Goal: Task Accomplishment & Management: Use online tool/utility

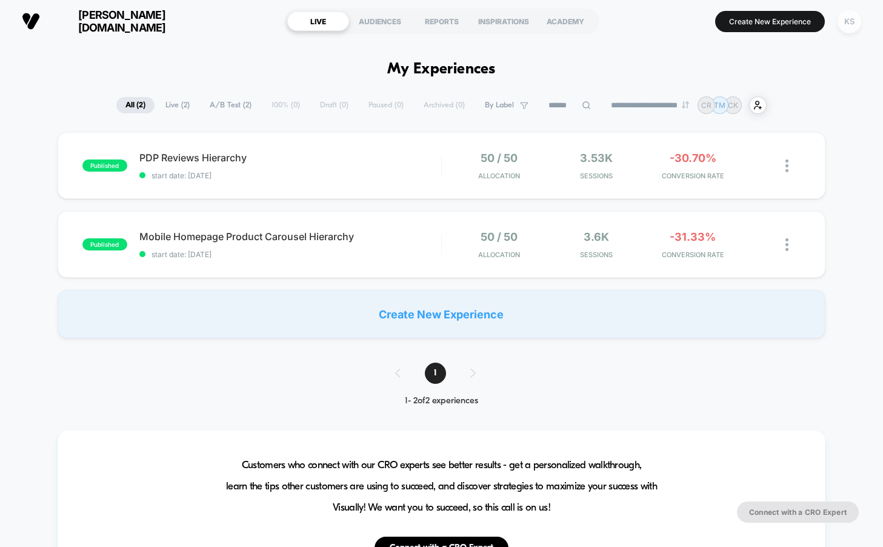
click at [846, 25] on div "KS" at bounding box center [850, 22] width 24 height 24
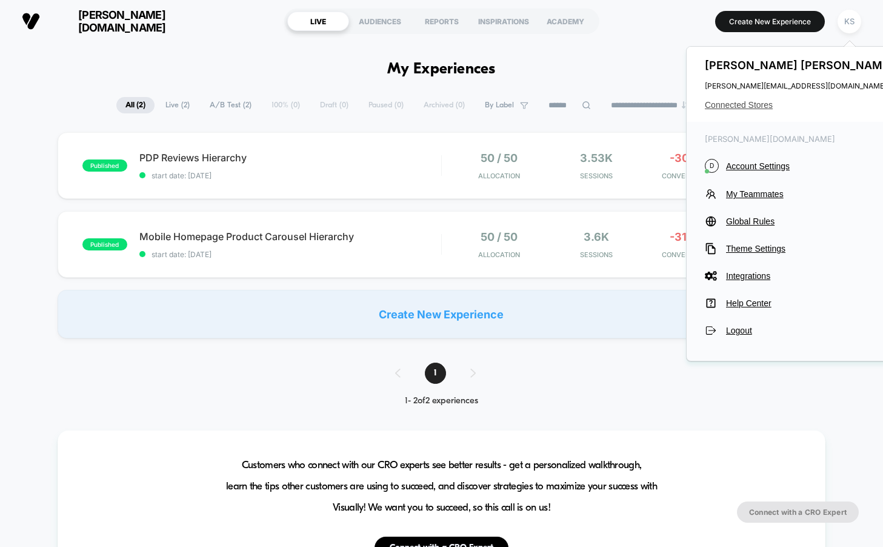
click at [740, 105] on span "Connected Stores" at bounding box center [801, 105] width 192 height 10
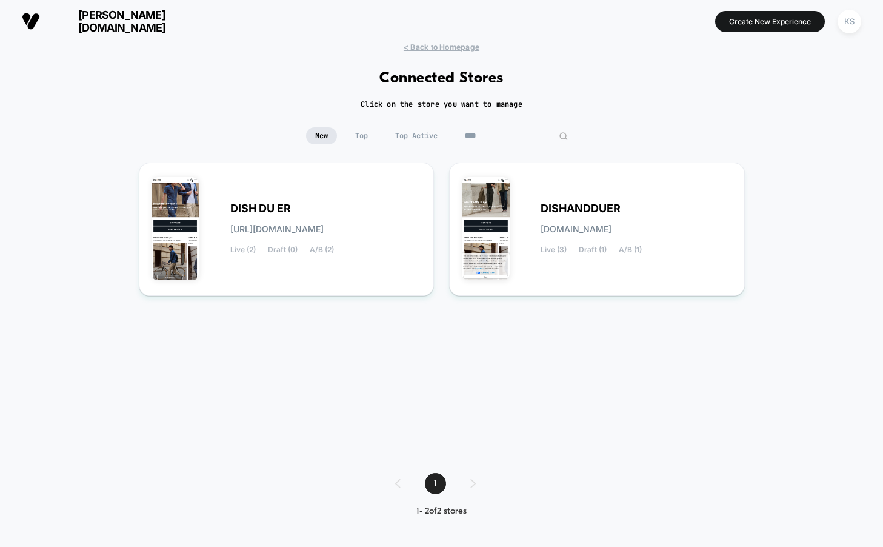
click at [506, 138] on input "****" at bounding box center [516, 135] width 121 height 17
click at [484, 137] on input "****" at bounding box center [516, 135] width 121 height 17
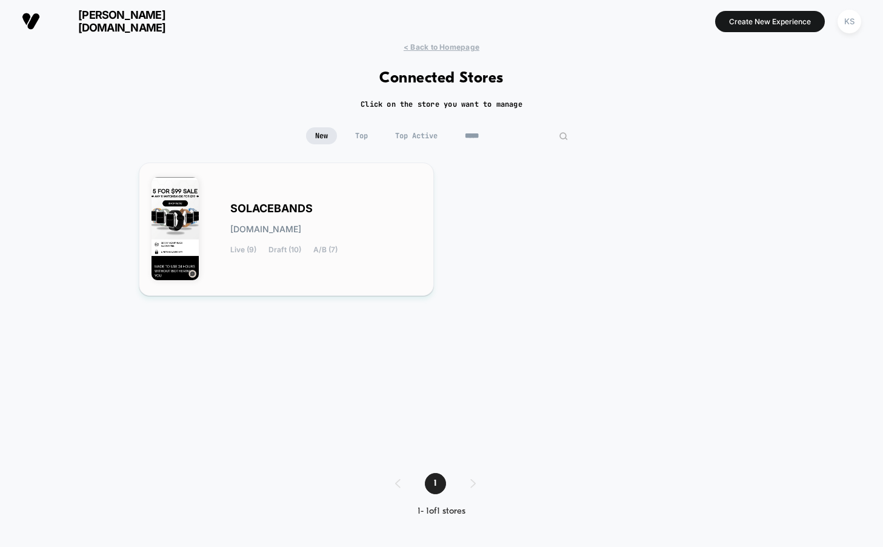
type input "*****"
click at [272, 210] on span "SOLACEBANDS" at bounding box center [271, 208] width 82 height 8
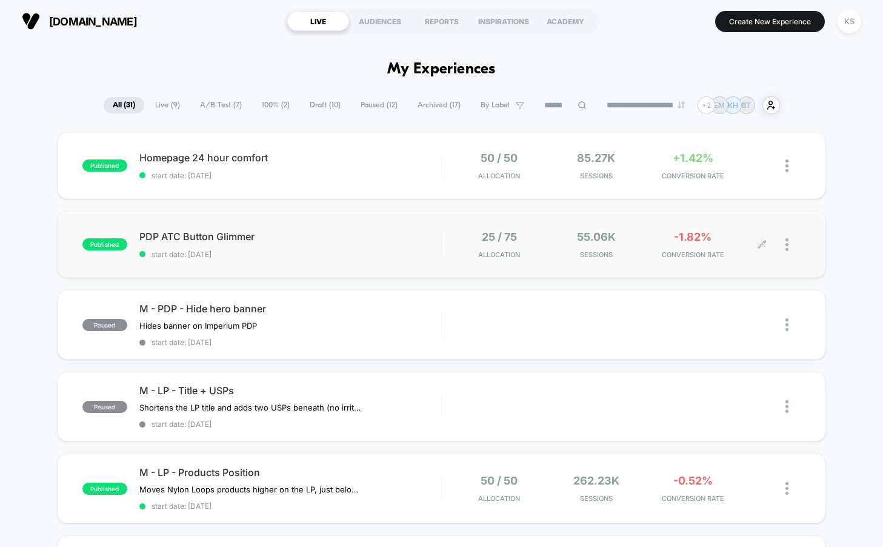
click at [781, 246] on div at bounding box center [782, 244] width 39 height 28
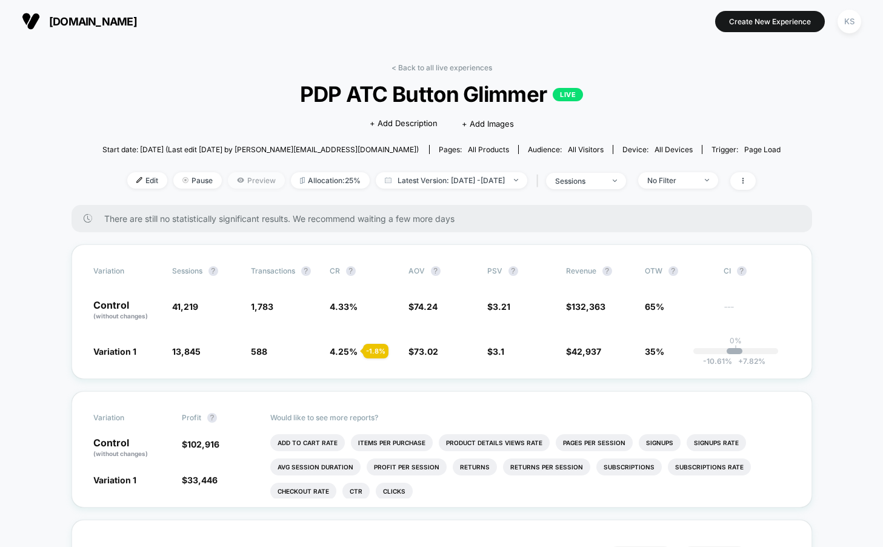
click at [249, 176] on span "Preview" at bounding box center [256, 180] width 57 height 16
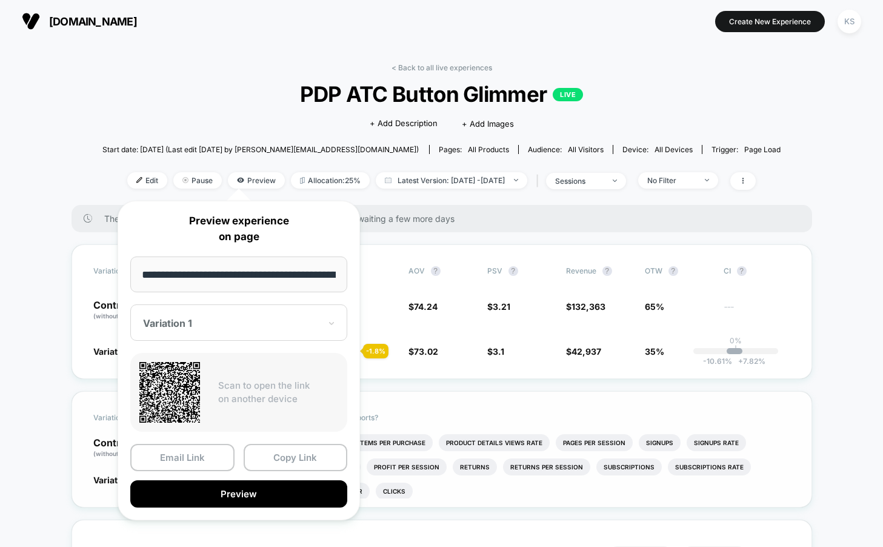
click at [239, 498] on button "Preview" at bounding box center [238, 493] width 217 height 27
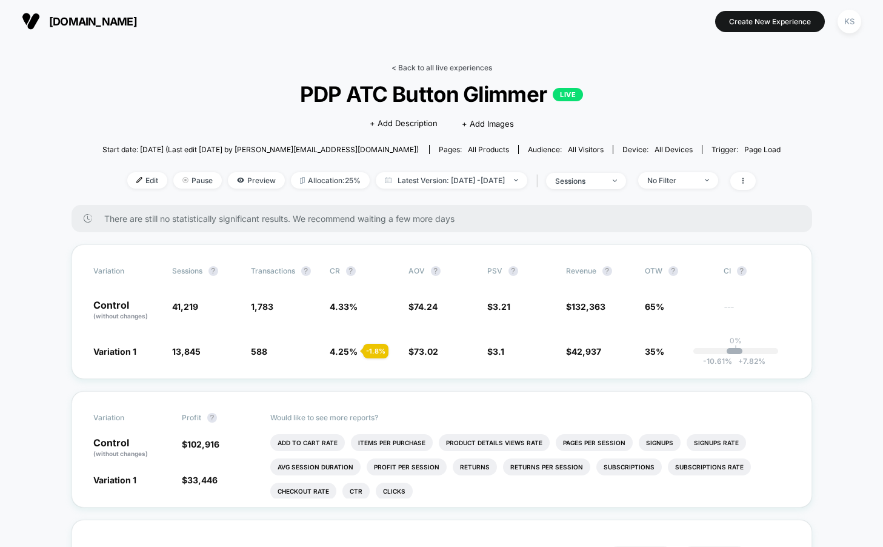
click at [445, 69] on link "< Back to all live experiences" at bounding box center [442, 67] width 101 height 9
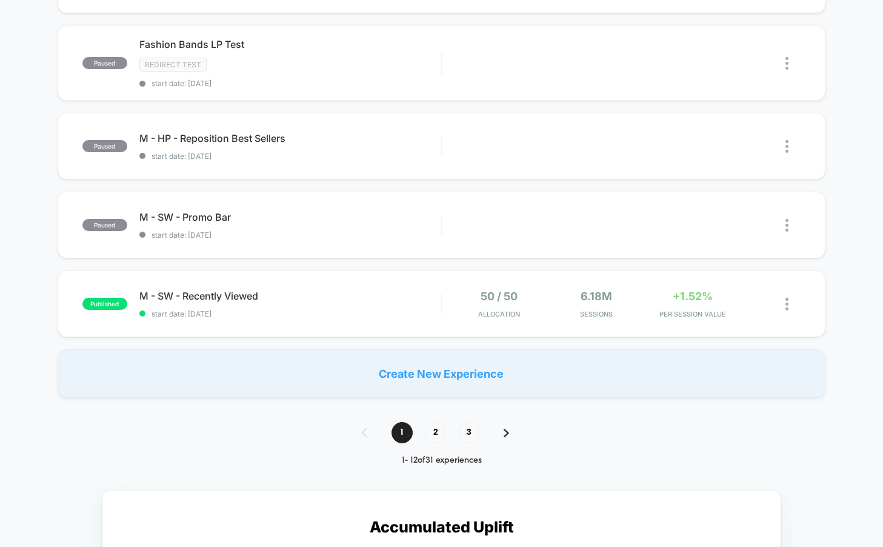
scroll to position [756, 0]
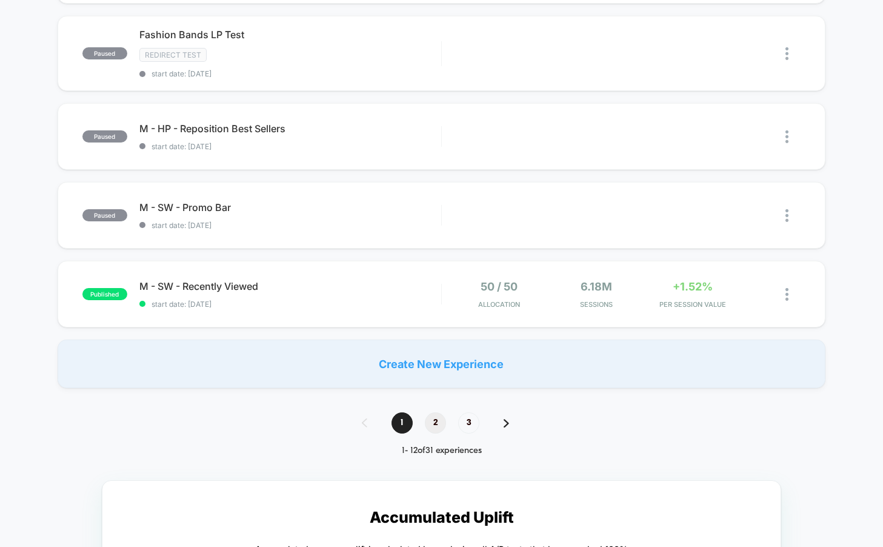
click at [438, 423] on span "2" at bounding box center [435, 422] width 21 height 21
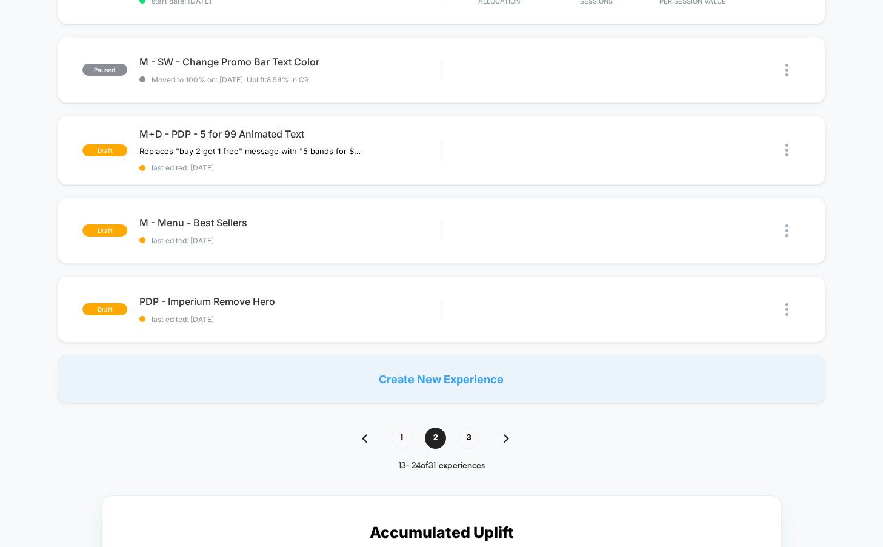
scroll to position [757, 0]
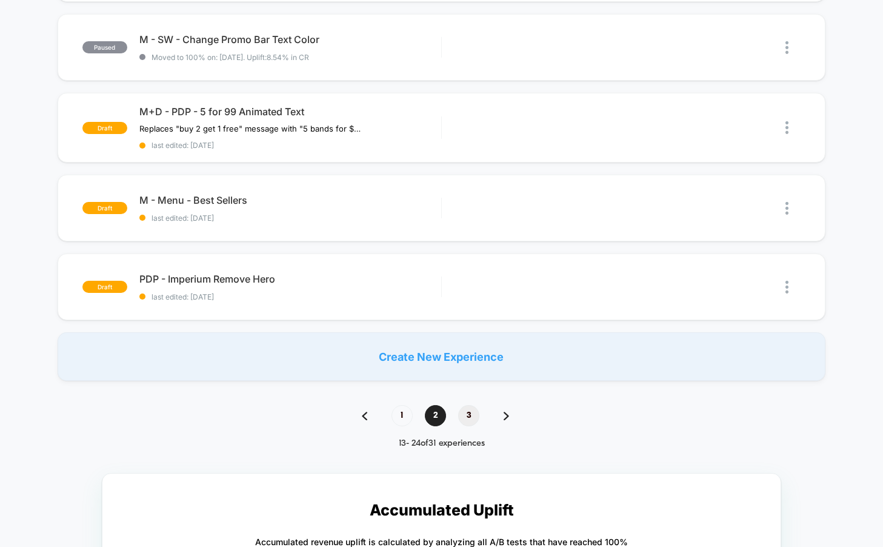
click at [470, 416] on span "3" at bounding box center [468, 415] width 21 height 21
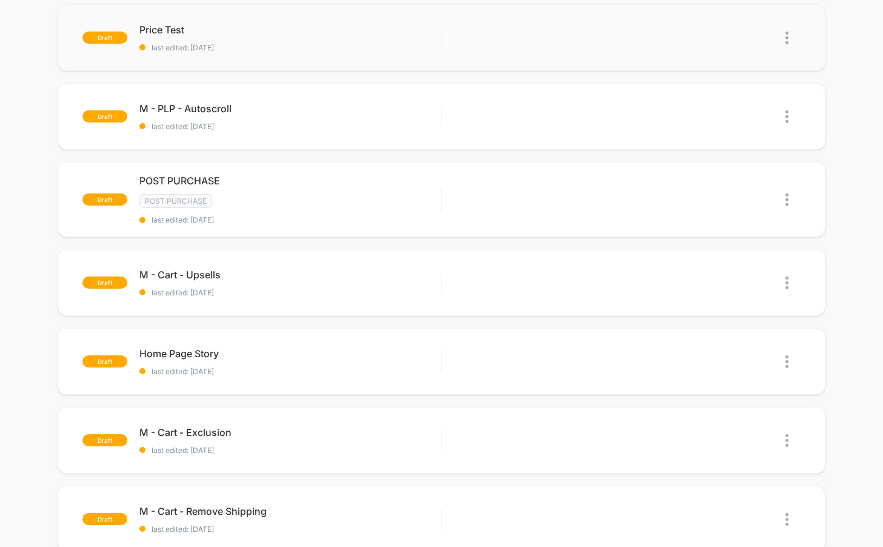
scroll to position [0, 0]
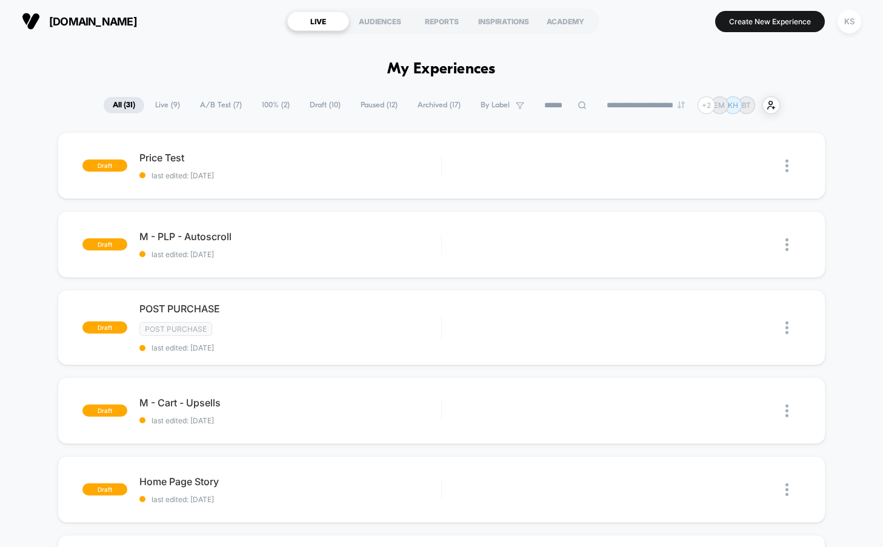
click at [420, 107] on span "Archived ( 17 )" at bounding box center [439, 105] width 61 height 16
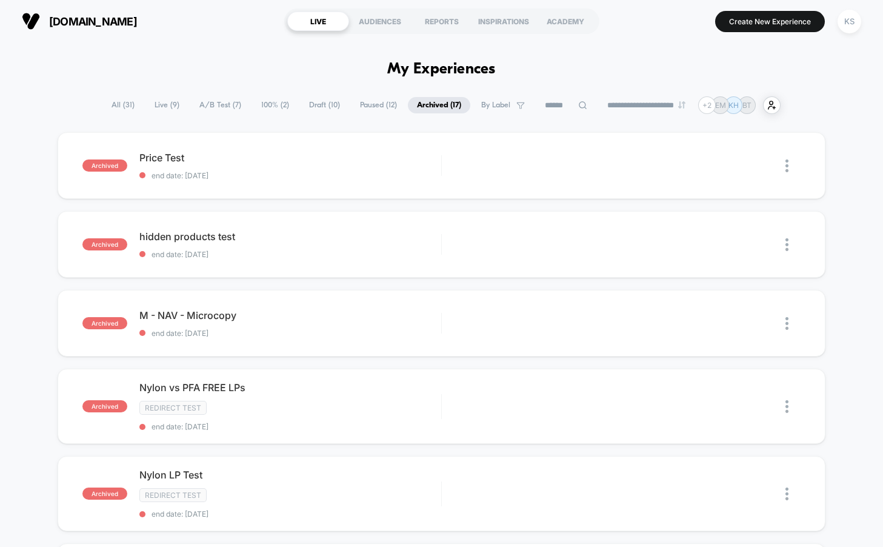
click at [119, 108] on span "All ( 31 )" at bounding box center [122, 105] width 41 height 16
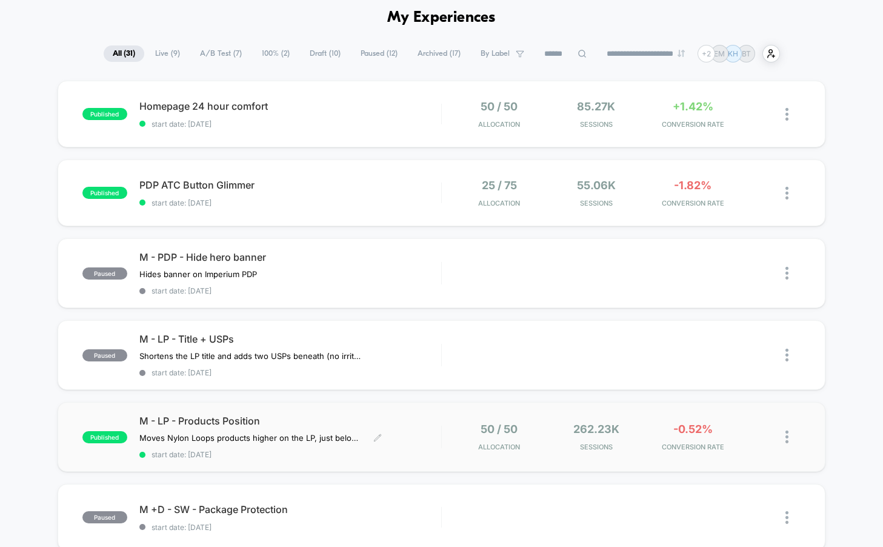
scroll to position [50, 0]
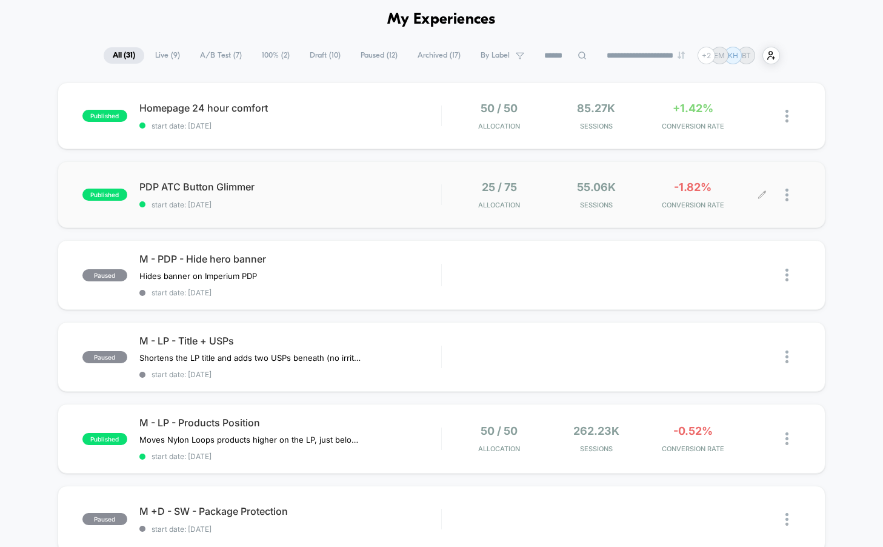
click at [782, 195] on div at bounding box center [782, 195] width 39 height 28
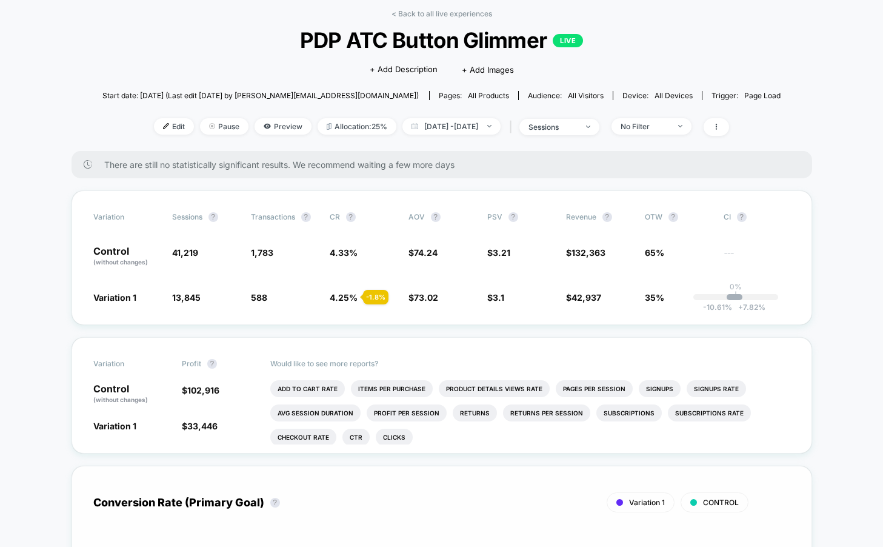
scroll to position [50, 0]
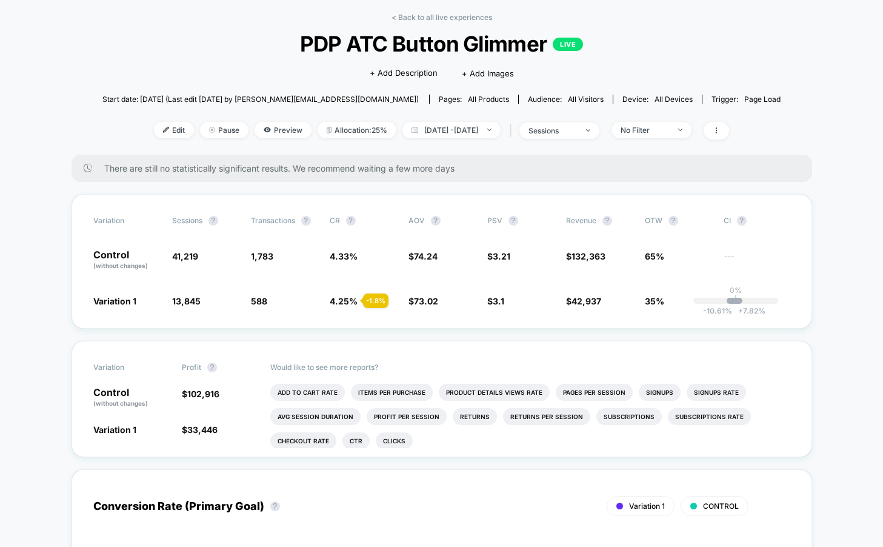
click at [257, 130] on span "Preview" at bounding box center [283, 130] width 57 height 16
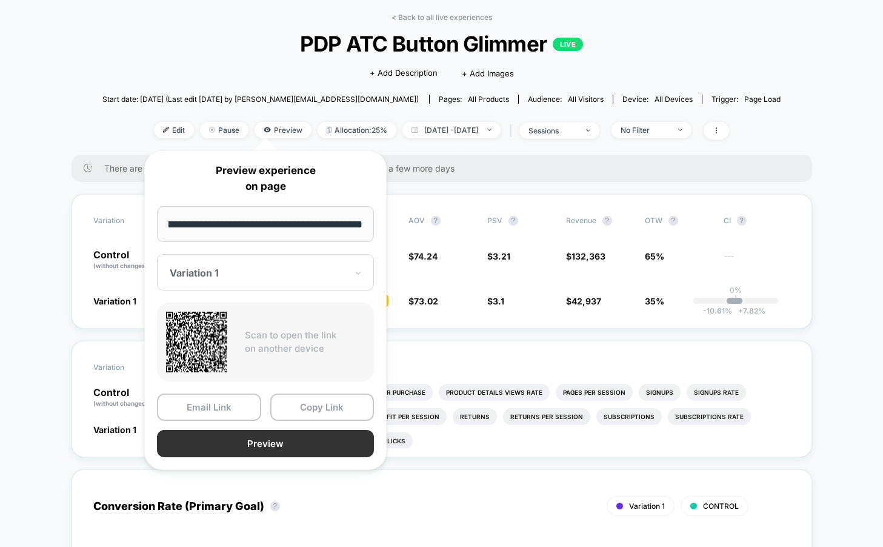
scroll to position [0, 0]
click at [307, 447] on button "Preview" at bounding box center [265, 443] width 217 height 27
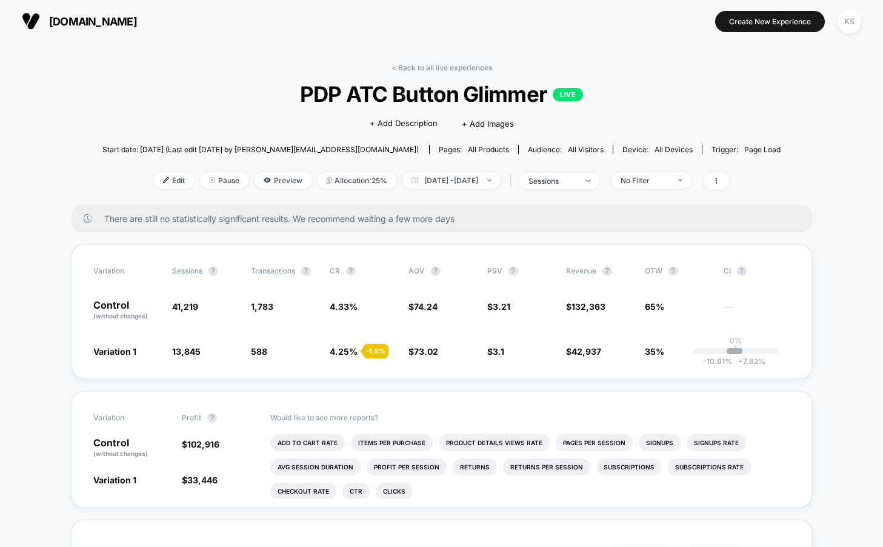
click at [103, 19] on span "solacebands.com" at bounding box center [93, 21] width 88 height 13
